Goal: Task Accomplishment & Management: Manage account settings

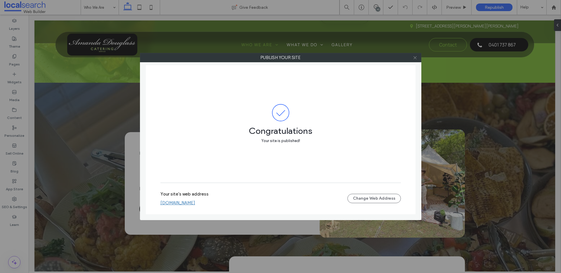
click at [414, 59] on icon at bounding box center [415, 57] width 4 height 4
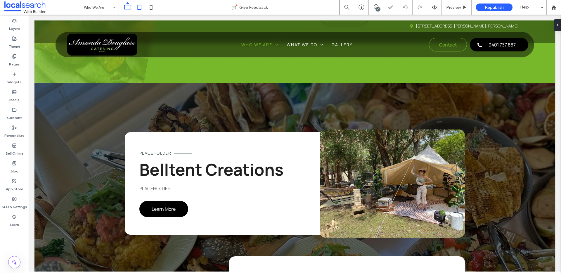
click at [141, 6] on icon at bounding box center [139, 7] width 12 height 12
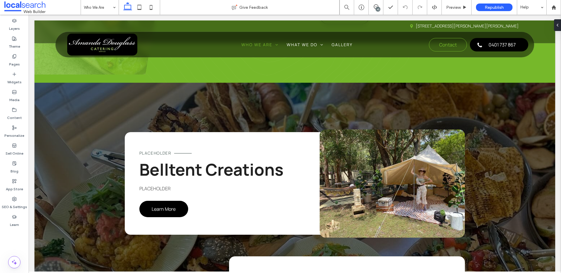
scroll to position [407, 0]
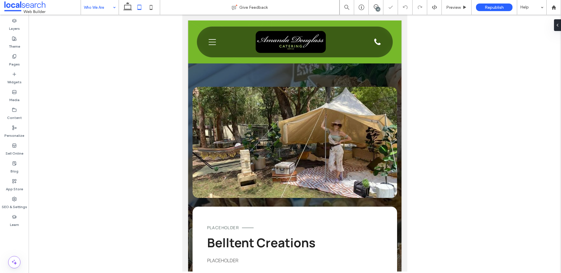
click at [113, 8] on div "Who We Are" at bounding box center [100, 7] width 38 height 15
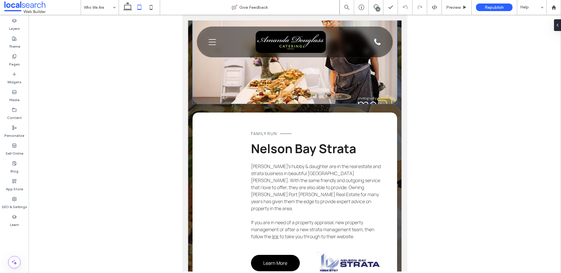
scroll to position [781, 0]
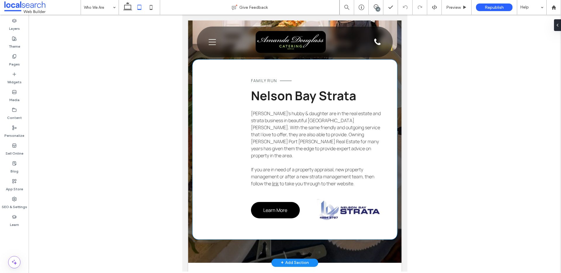
click at [274, 81] on span "Family Run" at bounding box center [264, 81] width 26 height 6
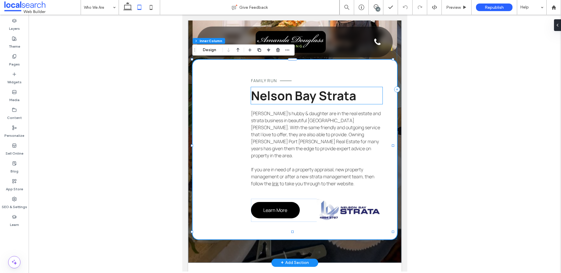
click at [269, 93] on span "Nelson Bay Strata" at bounding box center [303, 95] width 105 height 17
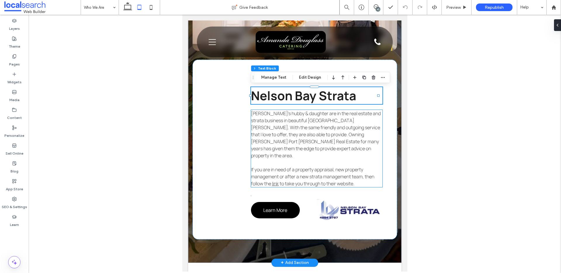
click at [277, 115] on span "[PERSON_NAME]’s hubby & daughter are in the real estate and strata business in …" at bounding box center [316, 134] width 130 height 48
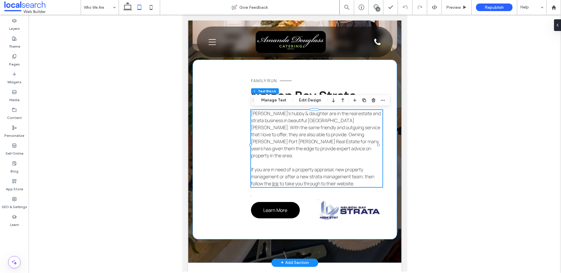
click at [225, 106] on div "Family Run [PERSON_NAME] Bay Strata [PERSON_NAME]’s hubby & daughter are in the…" at bounding box center [294, 150] width 205 height 180
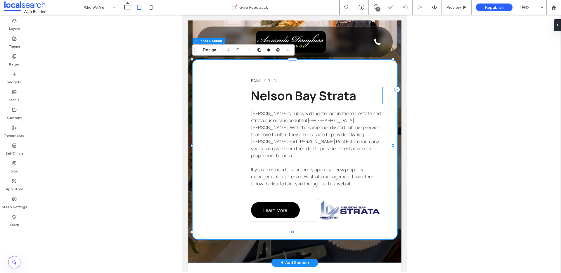
click at [272, 94] on span "Nelson Bay Strata" at bounding box center [303, 95] width 105 height 17
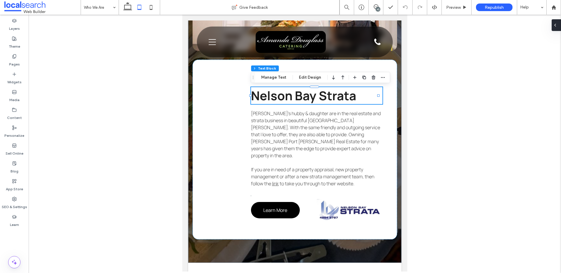
click at [558, 22] on div at bounding box center [555, 25] width 9 height 12
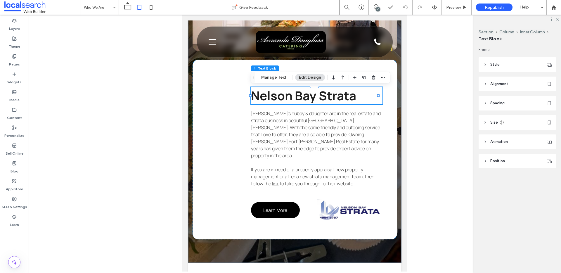
click at [497, 103] on span "Spacing" at bounding box center [497, 103] width 14 height 6
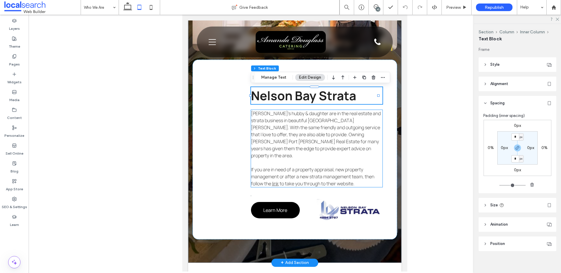
click at [296, 126] on span "[PERSON_NAME]’s hubby & daughter are in the real estate and strata business in …" at bounding box center [316, 134] width 130 height 48
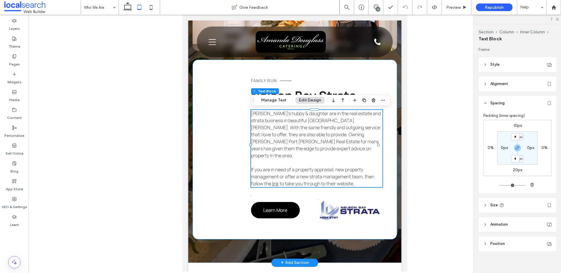
click at [233, 99] on div "Family Run [PERSON_NAME] Bay Strata [PERSON_NAME]’s hubby & daughter are in the…" at bounding box center [294, 150] width 205 height 180
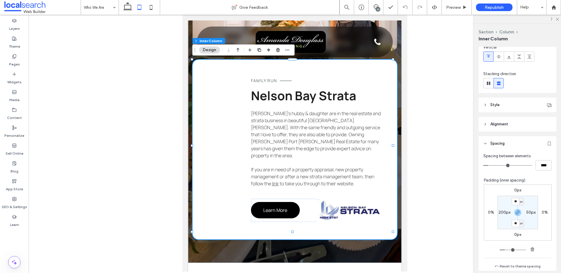
scroll to position [47, 0]
click at [502, 212] on label "200px" at bounding box center [504, 211] width 12 height 5
type input "***"
type input "**"
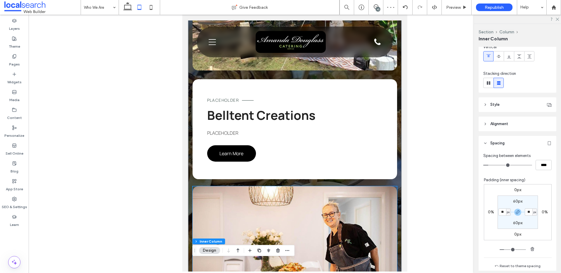
scroll to position [495, 0]
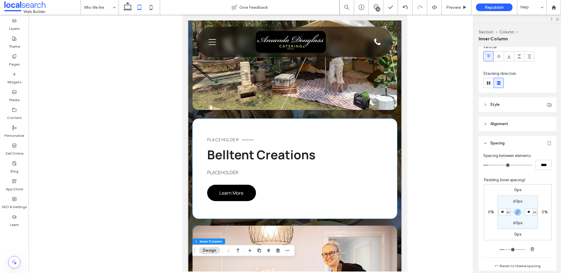
click at [289, 155] on span "Belltent Creations" at bounding box center [261, 154] width 108 height 17
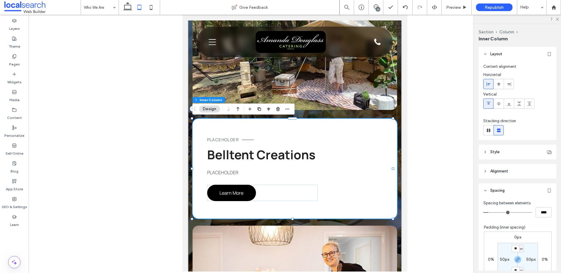
click at [274, 130] on div "PLACEHOLDER Belltent Creations PLACEHOLDER ﻿ Learn More" at bounding box center [294, 169] width 205 height 100
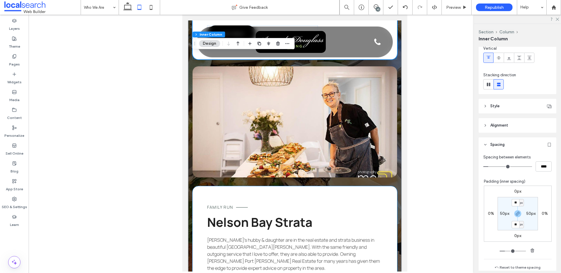
scroll to position [637, 0]
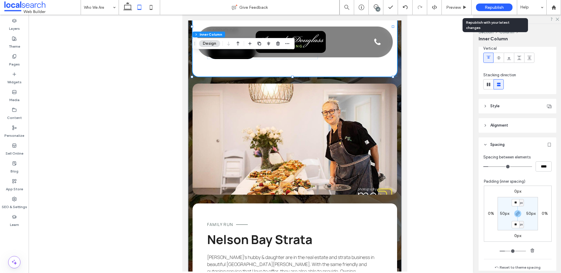
click at [491, 7] on span "Republish" at bounding box center [494, 7] width 19 height 5
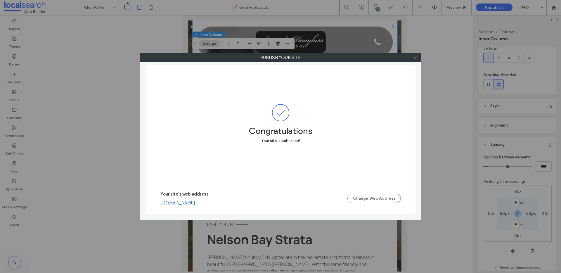
click at [416, 58] on use at bounding box center [414, 57] width 3 height 3
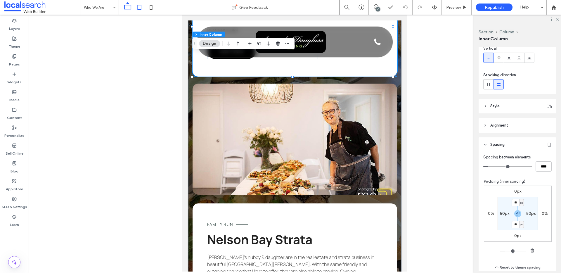
click at [125, 8] on icon at bounding box center [128, 7] width 12 height 12
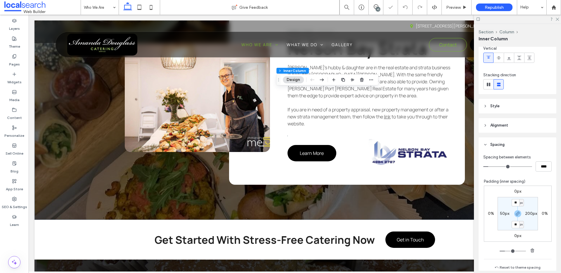
scroll to position [428, 0]
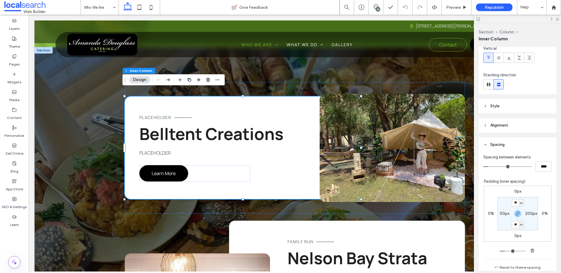
click at [377, 8] on div "10" at bounding box center [378, 9] width 4 height 4
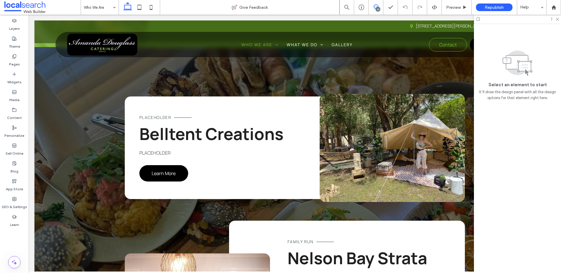
click at [378, 6] on use at bounding box center [376, 6] width 5 height 5
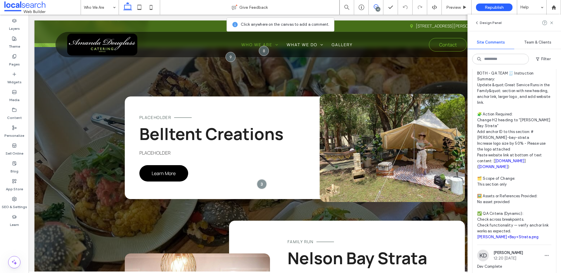
scroll to position [274, 0]
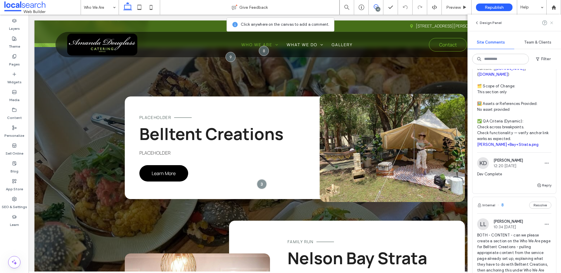
click at [553, 23] on icon at bounding box center [551, 22] width 5 height 5
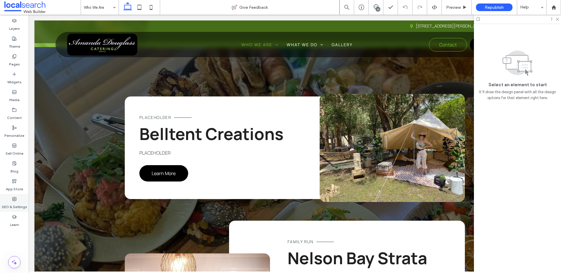
click at [17, 209] on label "SEO & Settings" at bounding box center [14, 205] width 25 height 8
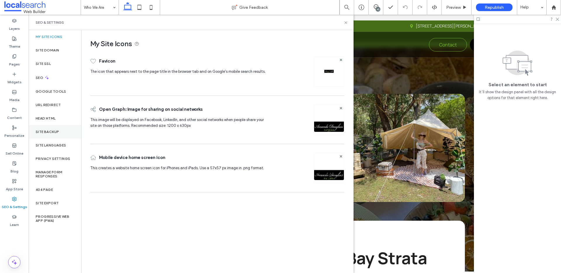
click at [57, 132] on label "Site Backup" at bounding box center [47, 132] width 23 height 4
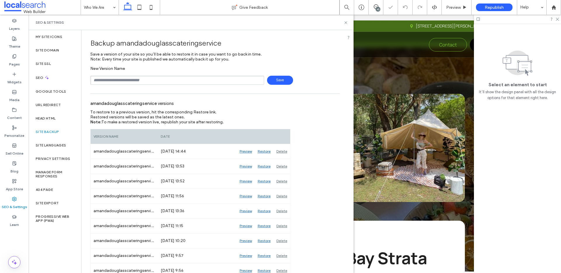
click at [128, 78] on input "text" at bounding box center [177, 80] width 174 height 9
type input "**********"
click at [276, 78] on span "Save" at bounding box center [280, 80] width 26 height 9
drag, startPoint x: 347, startPoint y: 23, endPoint x: 316, endPoint y: 18, distance: 31.0
click at [347, 23] on icon at bounding box center [345, 22] width 4 height 4
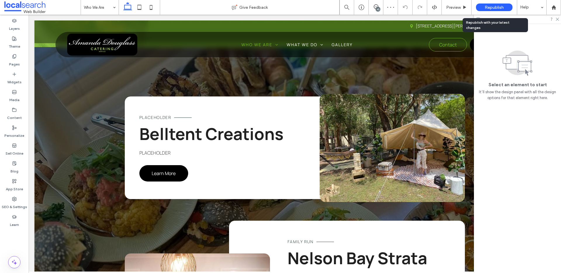
click at [495, 4] on div "Republish" at bounding box center [494, 8] width 37 height 8
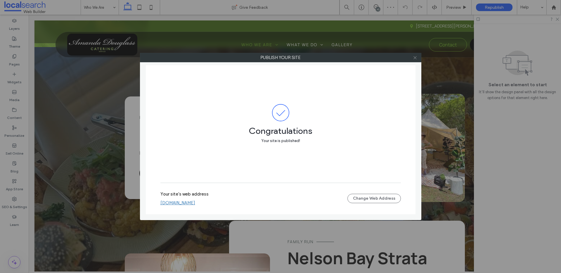
click at [414, 58] on use at bounding box center [414, 57] width 3 height 3
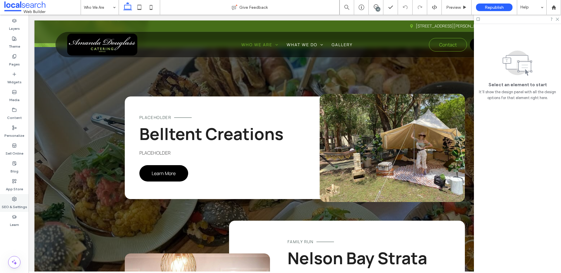
click at [14, 198] on icon at bounding box center [14, 199] width 5 height 5
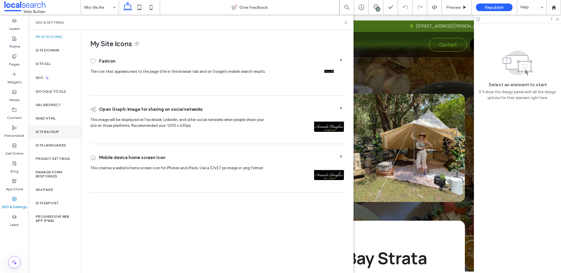
click at [46, 133] on label "Site Backup" at bounding box center [47, 132] width 23 height 4
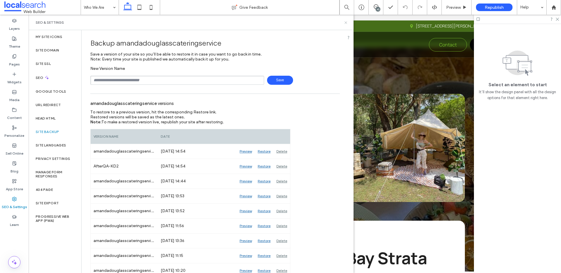
click at [346, 21] on icon at bounding box center [345, 22] width 4 height 4
